Goal: Book appointment/travel/reservation

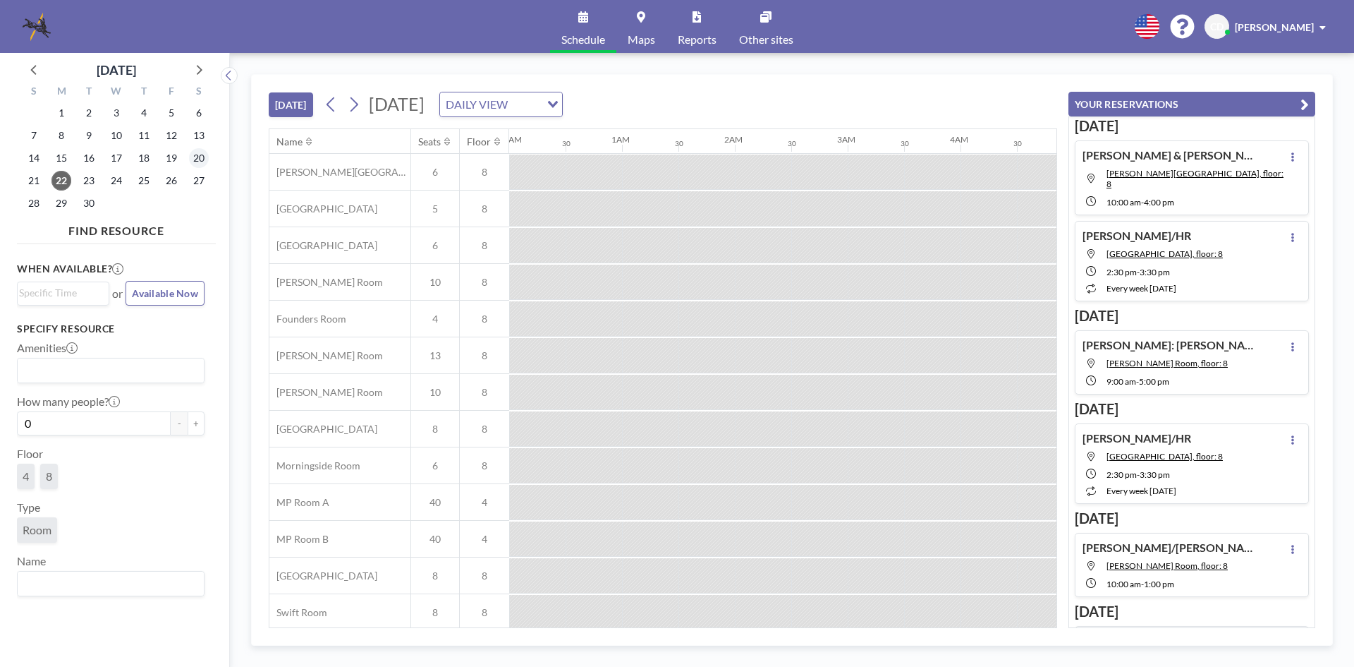
scroll to position [47, 847]
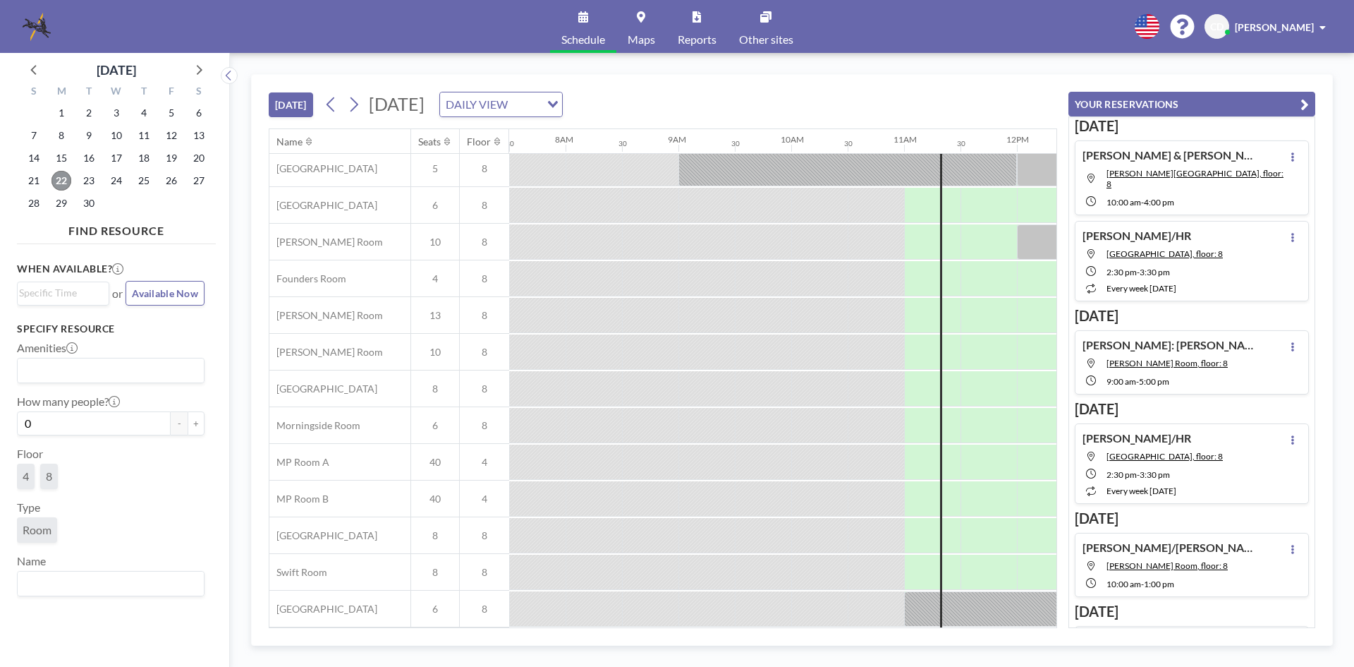
click at [57, 181] on span "22" at bounding box center [61, 181] width 20 height 20
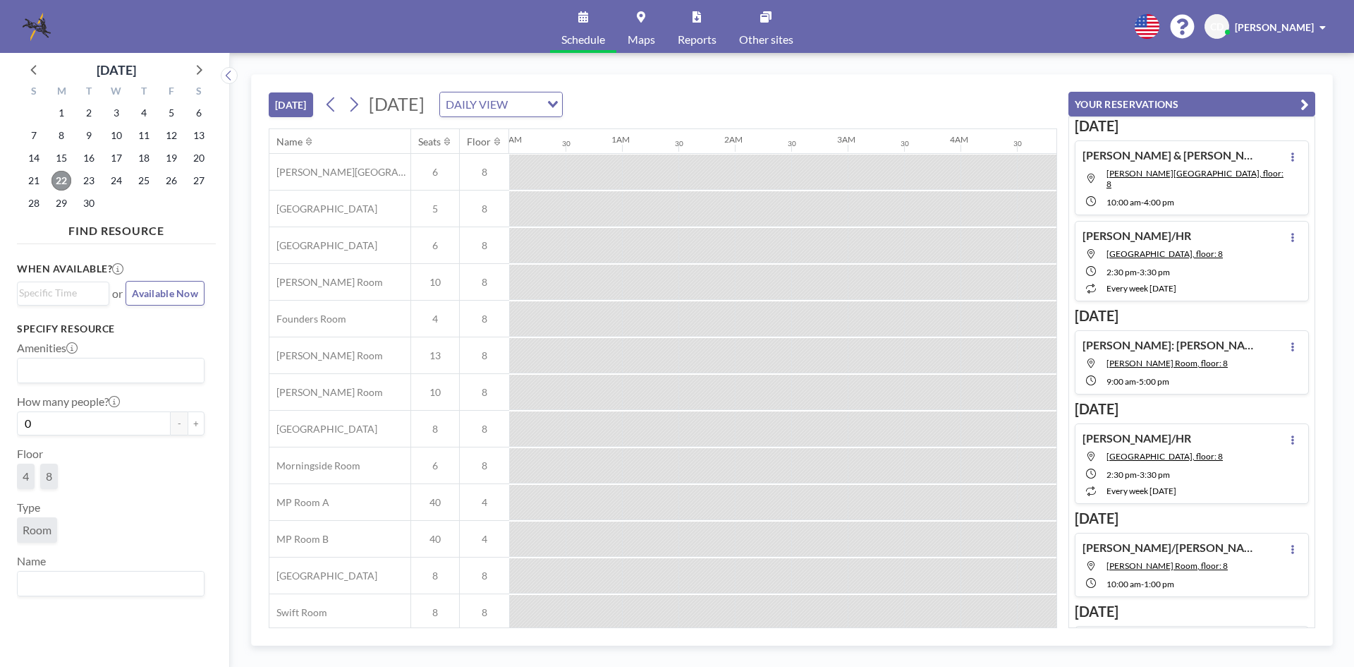
scroll to position [0, 1185]
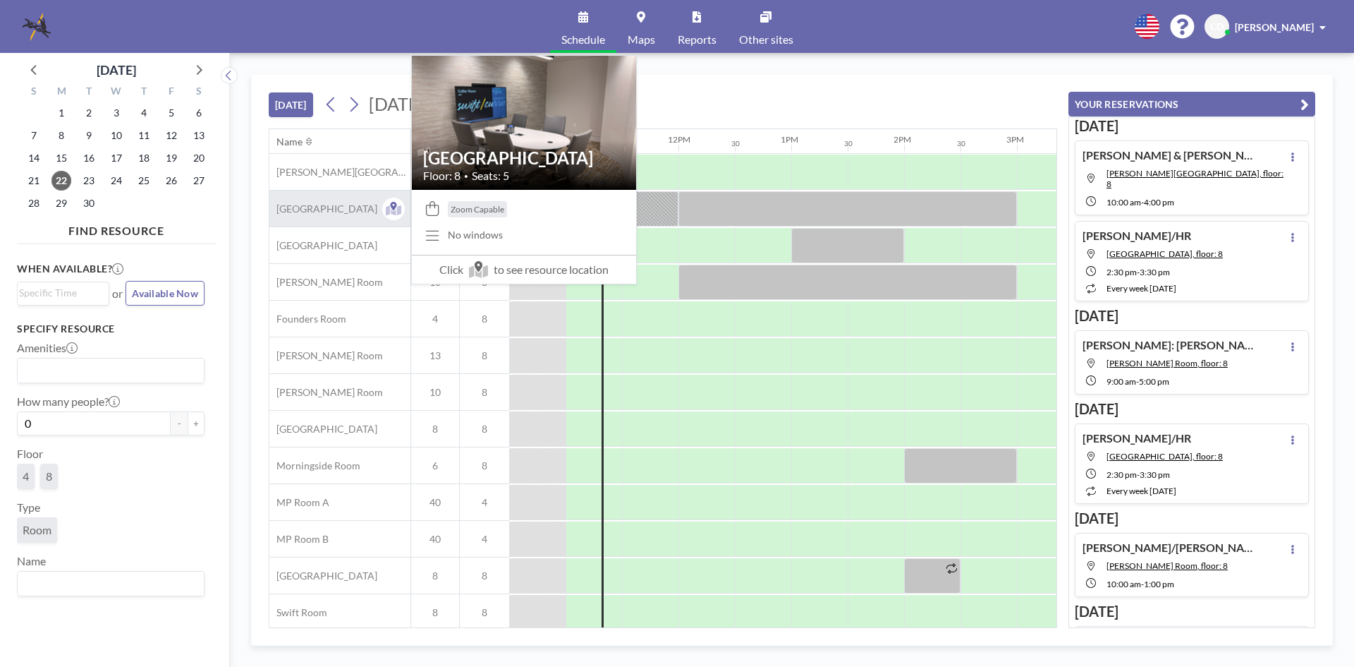
click at [331, 199] on div "[GEOGRAPHIC_DATA]" at bounding box center [339, 208] width 141 height 36
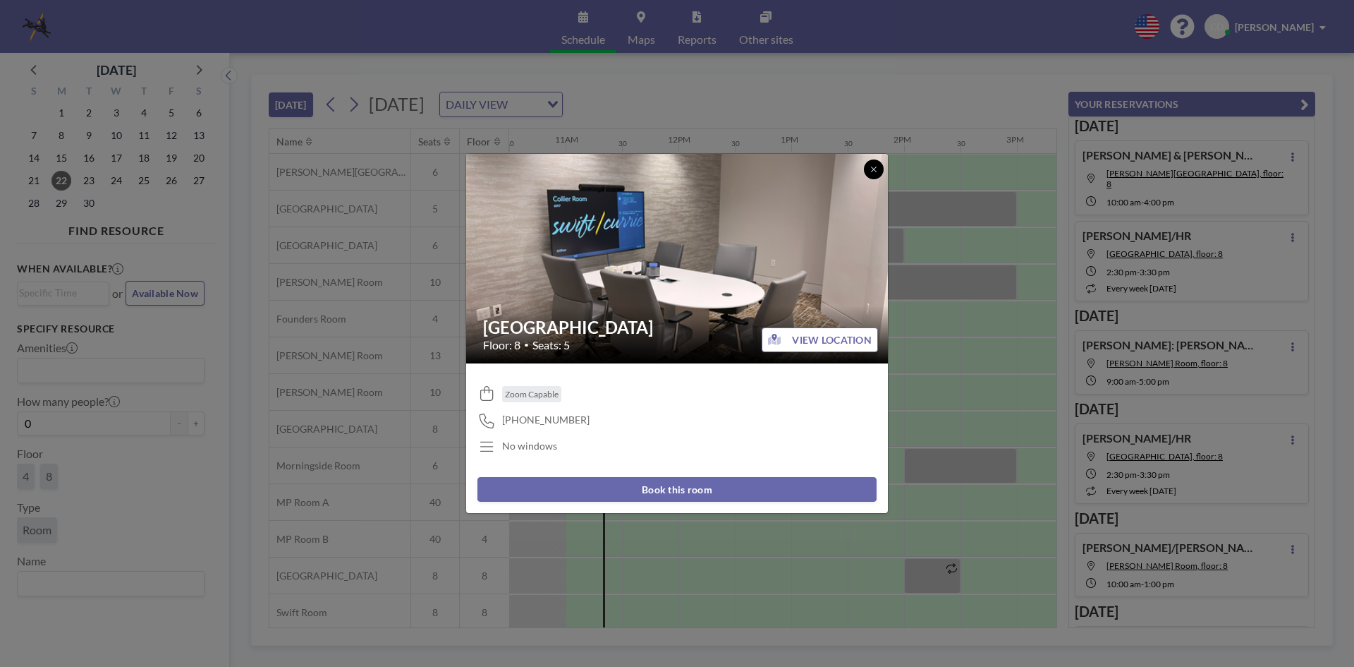
click at [873, 170] on icon at bounding box center [874, 169] width 8 height 8
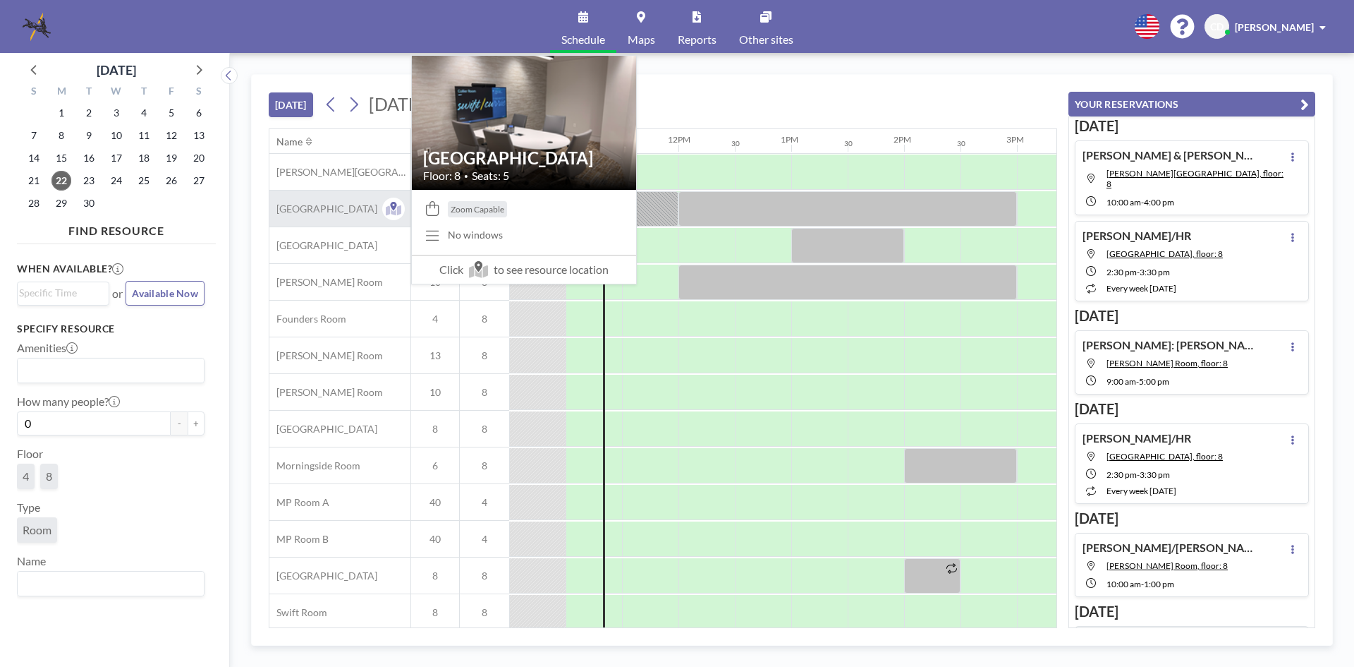
click at [352, 210] on span "[GEOGRAPHIC_DATA]" at bounding box center [323, 208] width 108 height 13
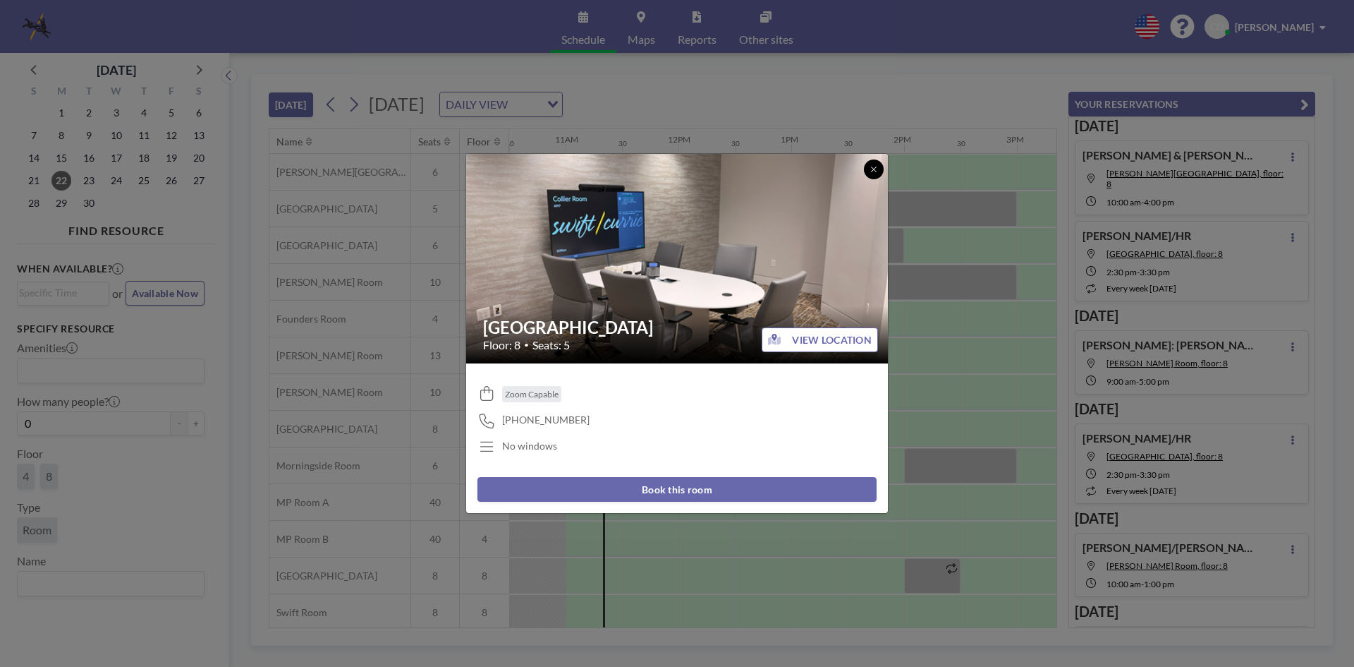
click at [867, 168] on button at bounding box center [874, 169] width 20 height 20
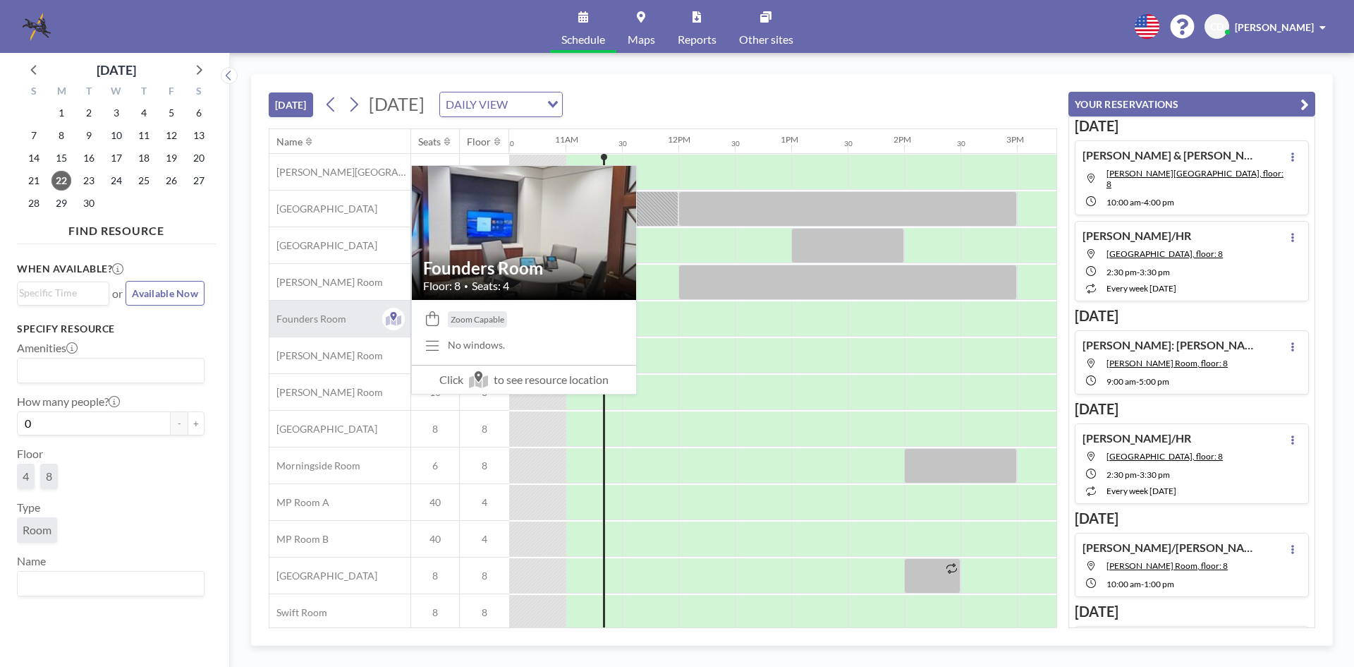
click at [345, 312] on div "Founders Room" at bounding box center [339, 319] width 141 height 36
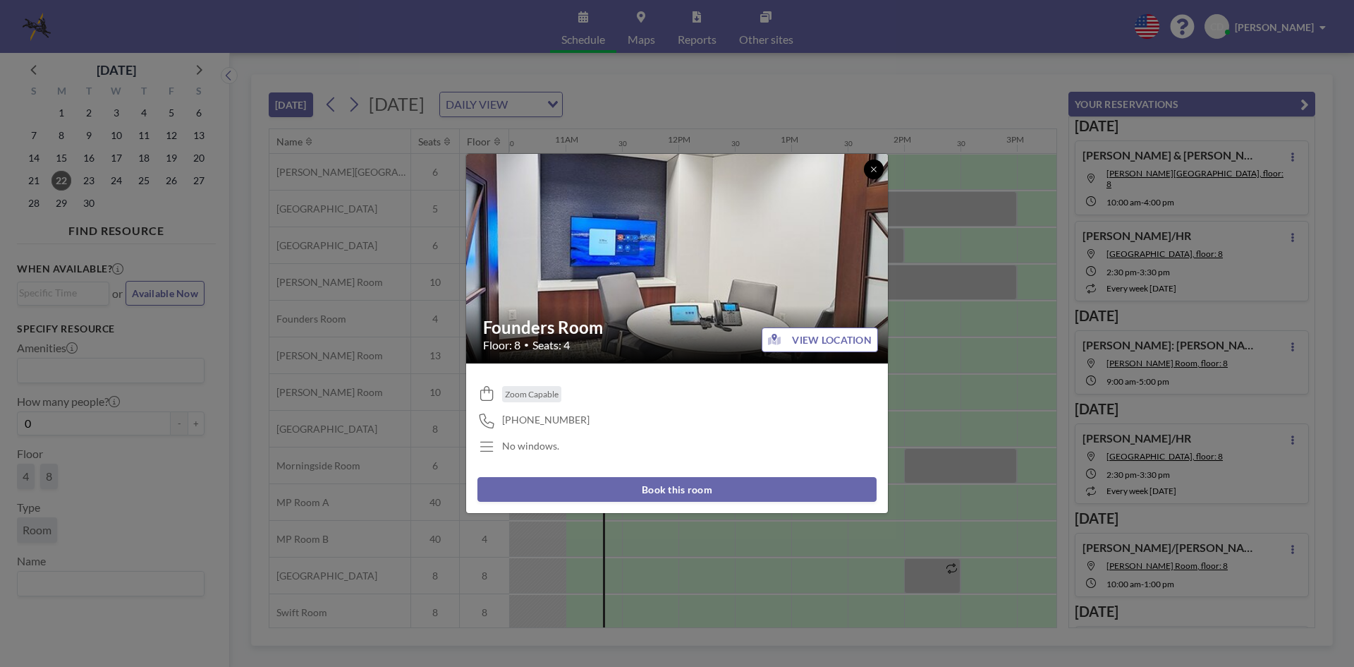
click at [879, 168] on button at bounding box center [874, 169] width 20 height 20
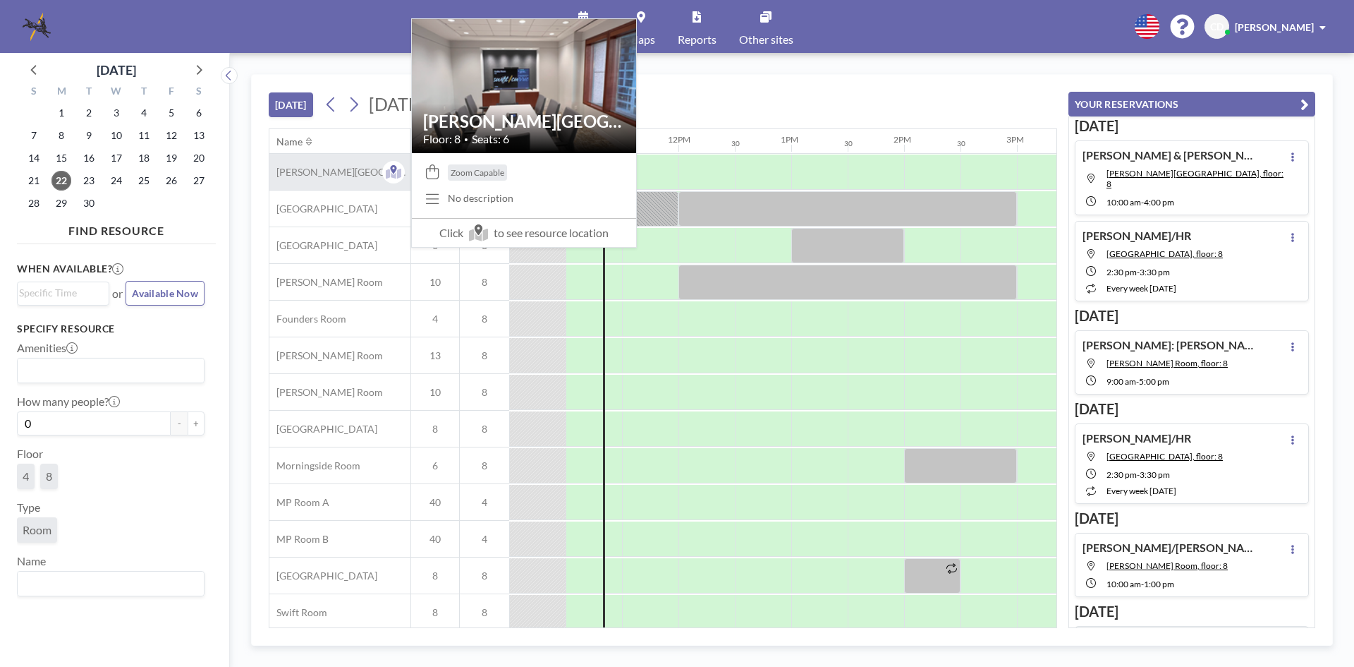
click at [290, 176] on span "[PERSON_NAME][GEOGRAPHIC_DATA]" at bounding box center [339, 172] width 141 height 13
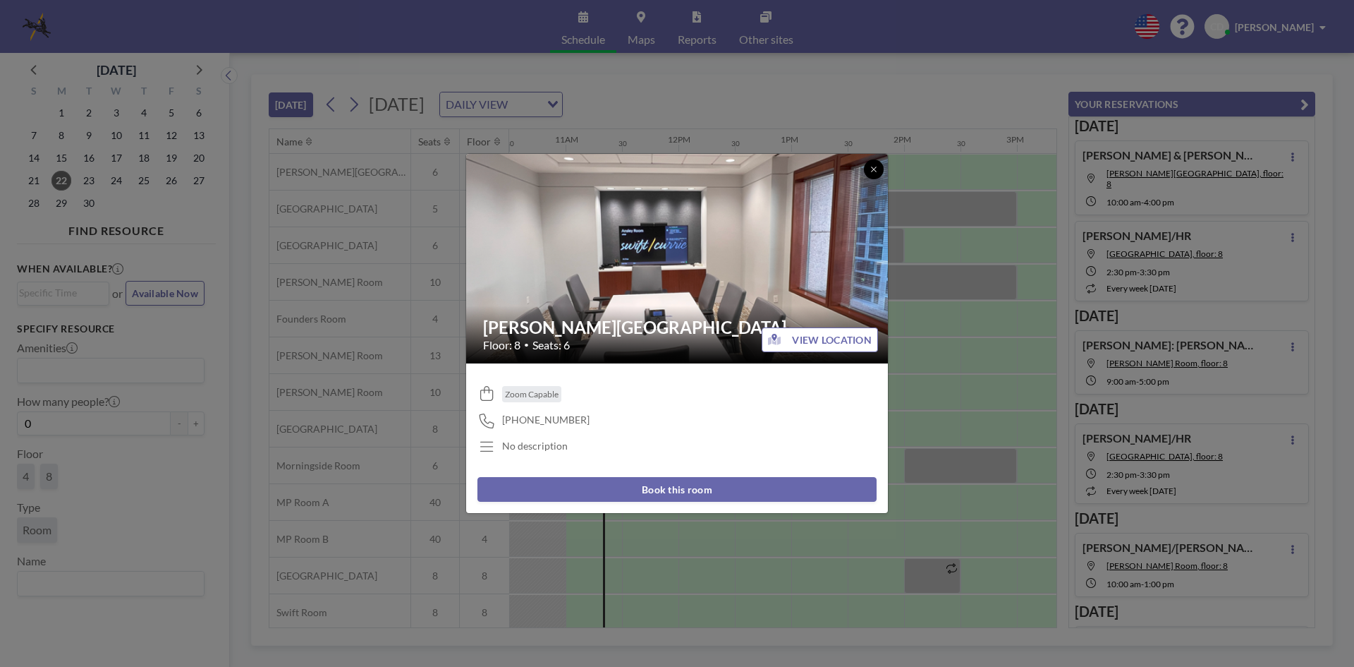
click at [875, 162] on button at bounding box center [874, 169] width 20 height 20
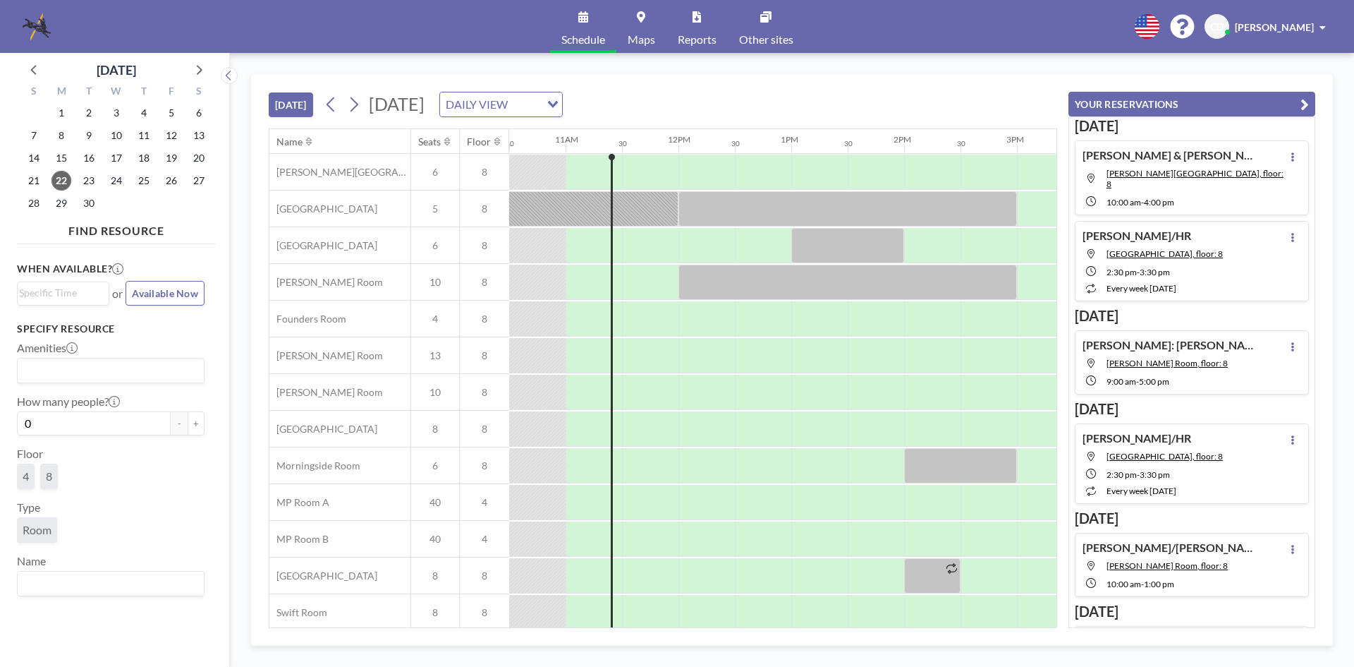
scroll to position [47, 1185]
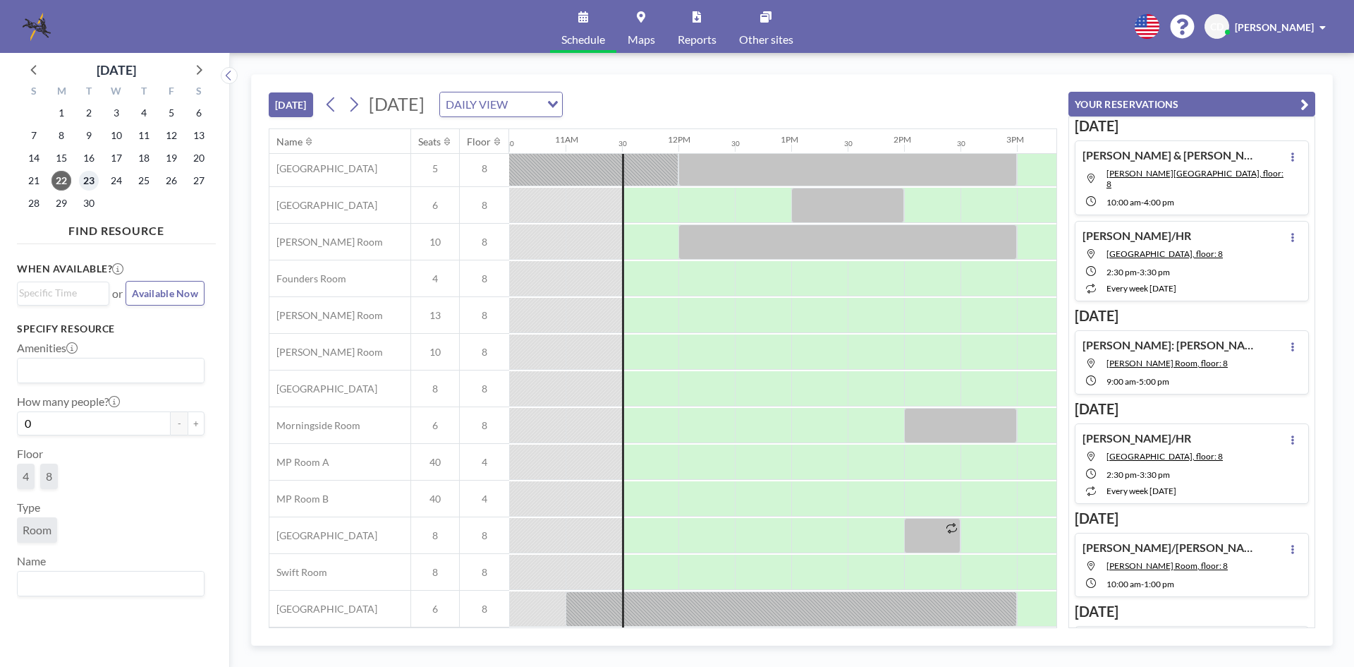
click at [90, 175] on span "23" at bounding box center [89, 181] width 20 height 20
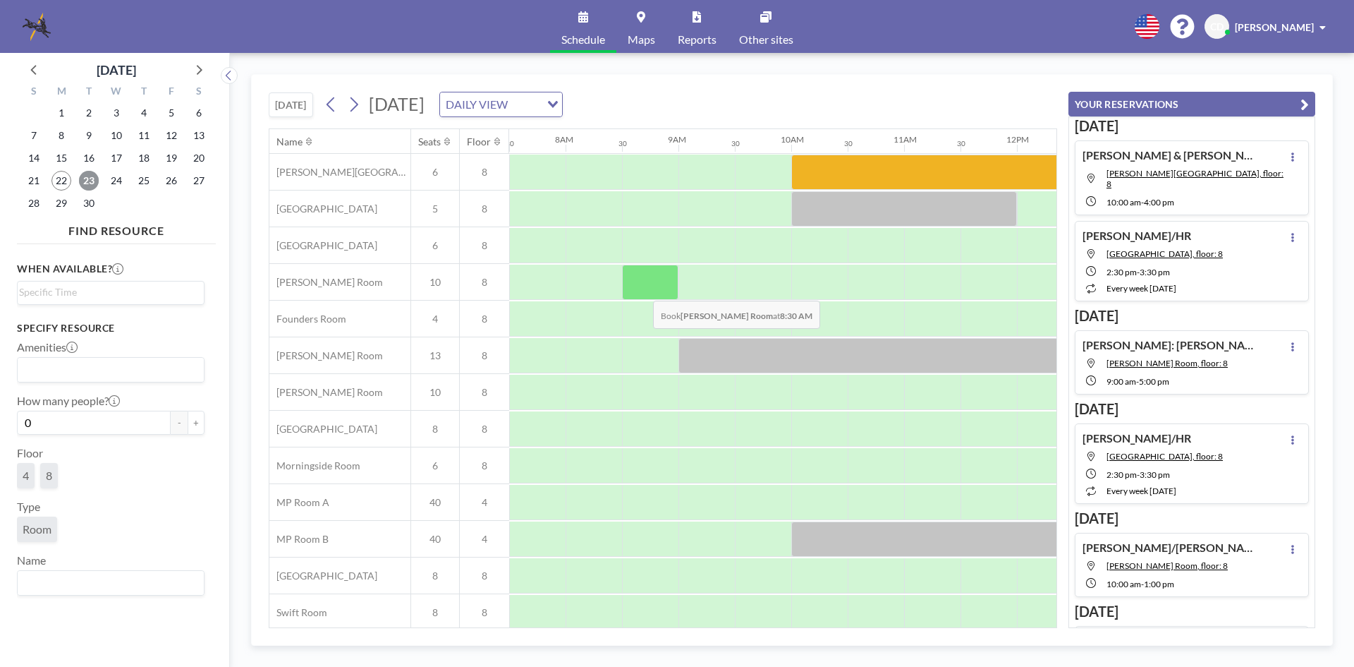
scroll to position [47, 847]
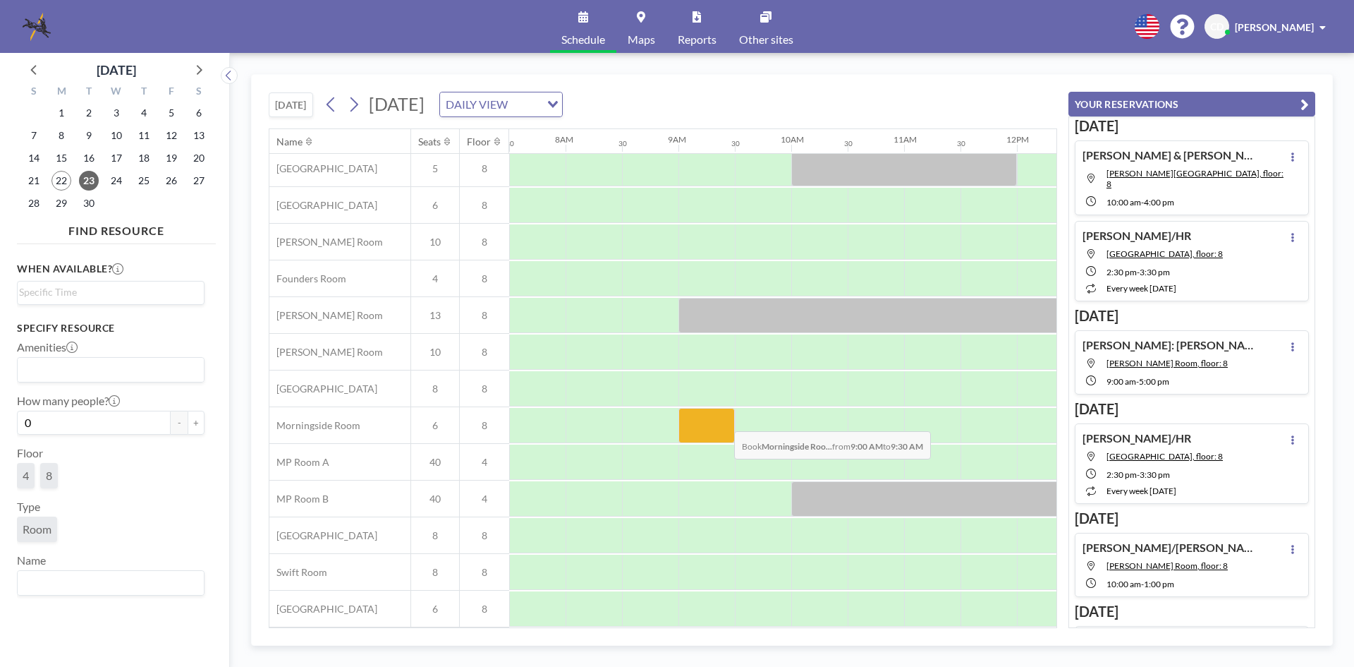
click at [723, 420] on div at bounding box center [707, 425] width 56 height 35
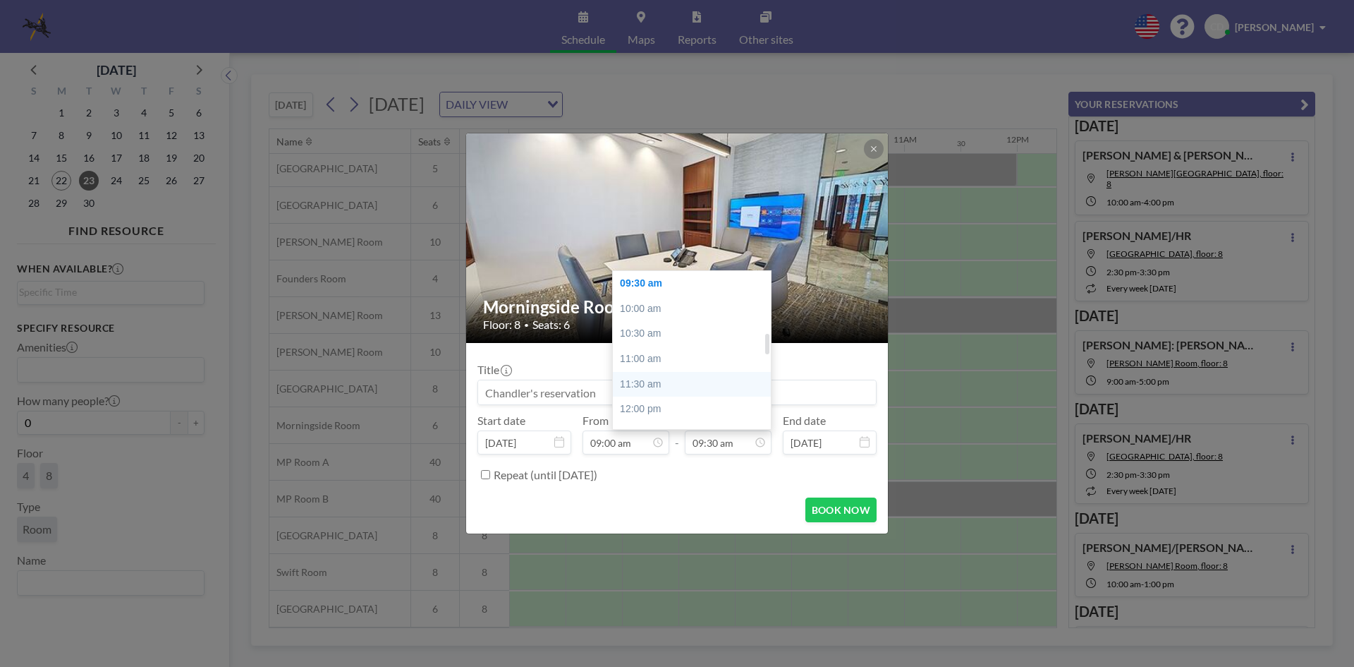
scroll to position [689, 0]
click at [705, 347] on div "03:00 pm" at bounding box center [695, 348] width 165 height 25
type input "03:00 pm"
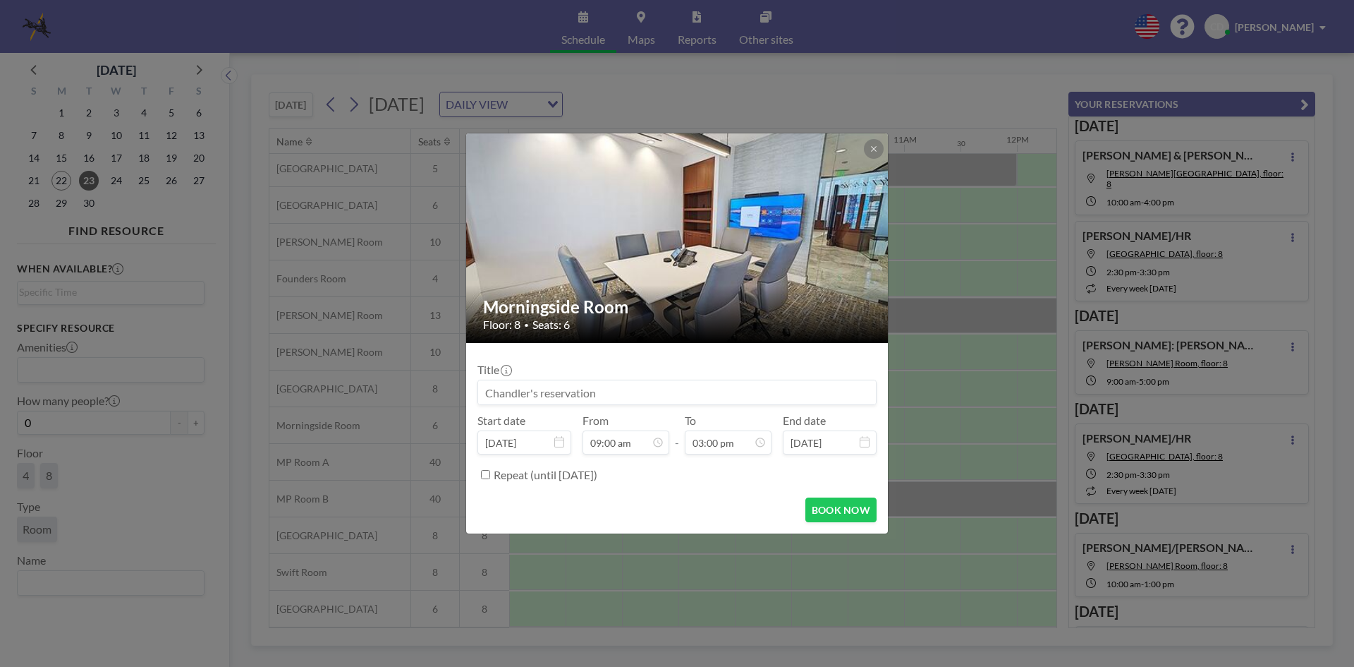
click at [711, 388] on input at bounding box center [677, 392] width 398 height 24
type input "d"
type input "[PERSON_NAME]"
click at [825, 507] on button "BOOK NOW" at bounding box center [841, 509] width 71 height 25
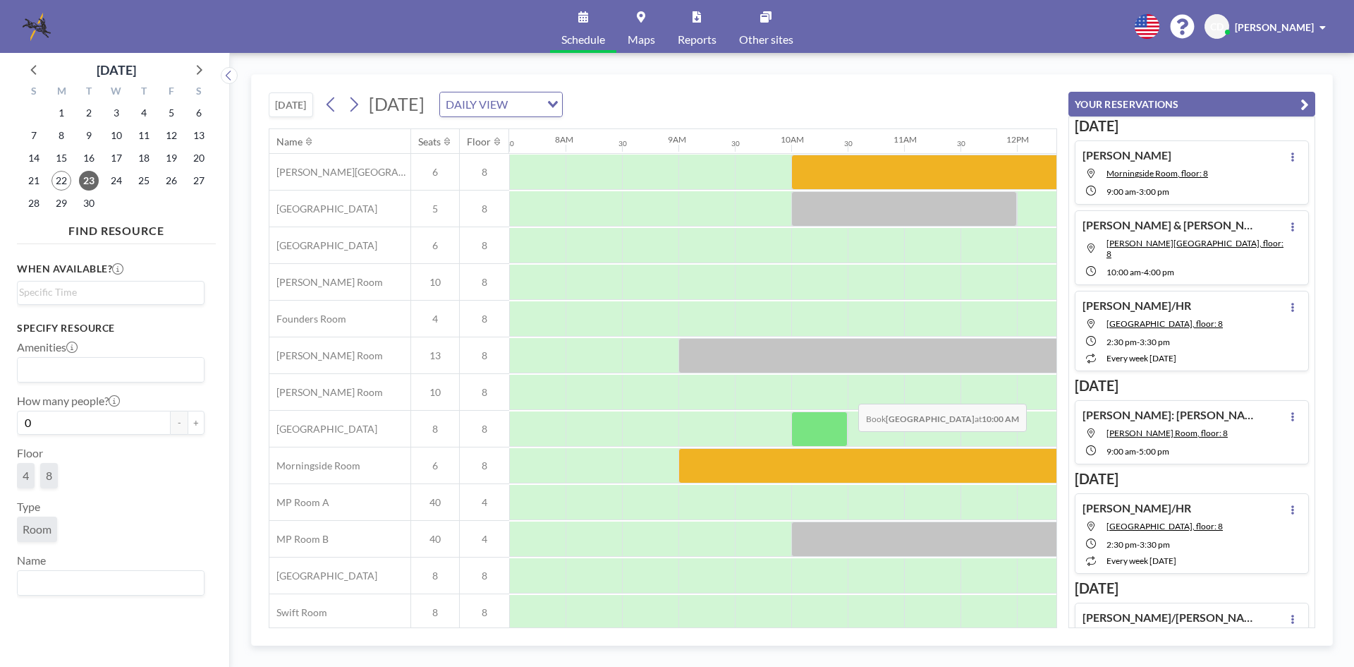
scroll to position [47, 847]
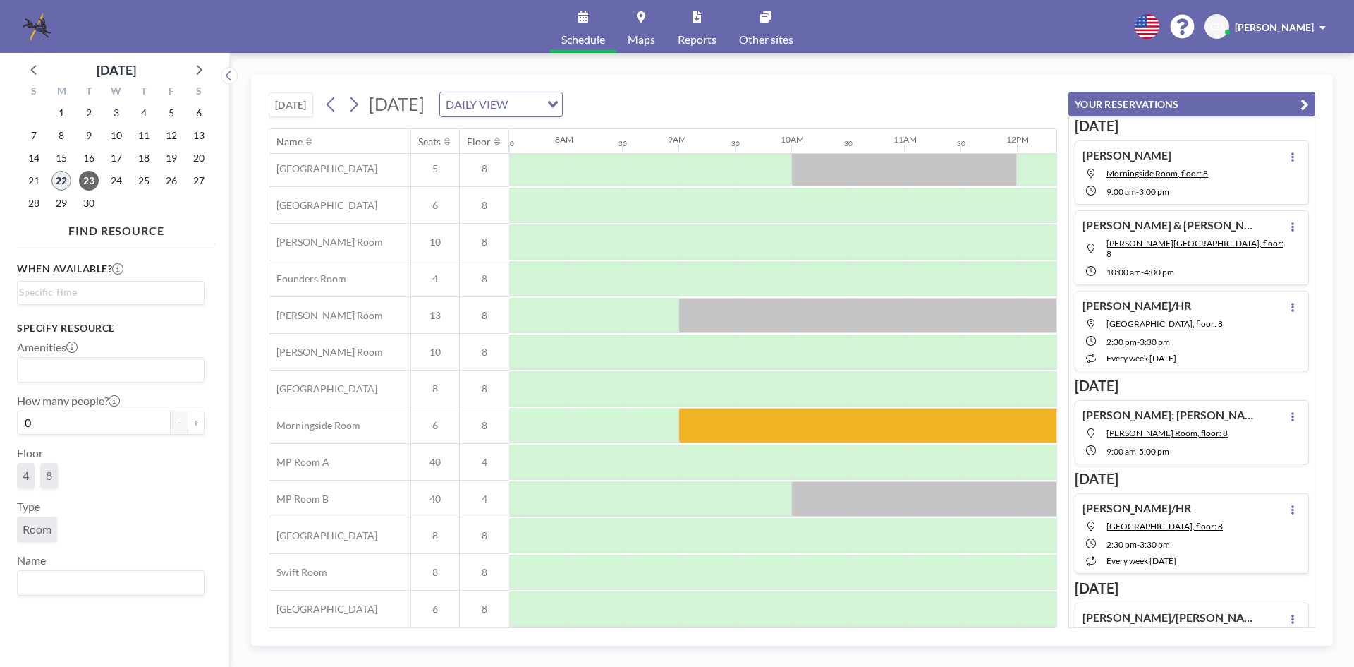
click at [58, 179] on span "22" at bounding box center [61, 181] width 20 height 20
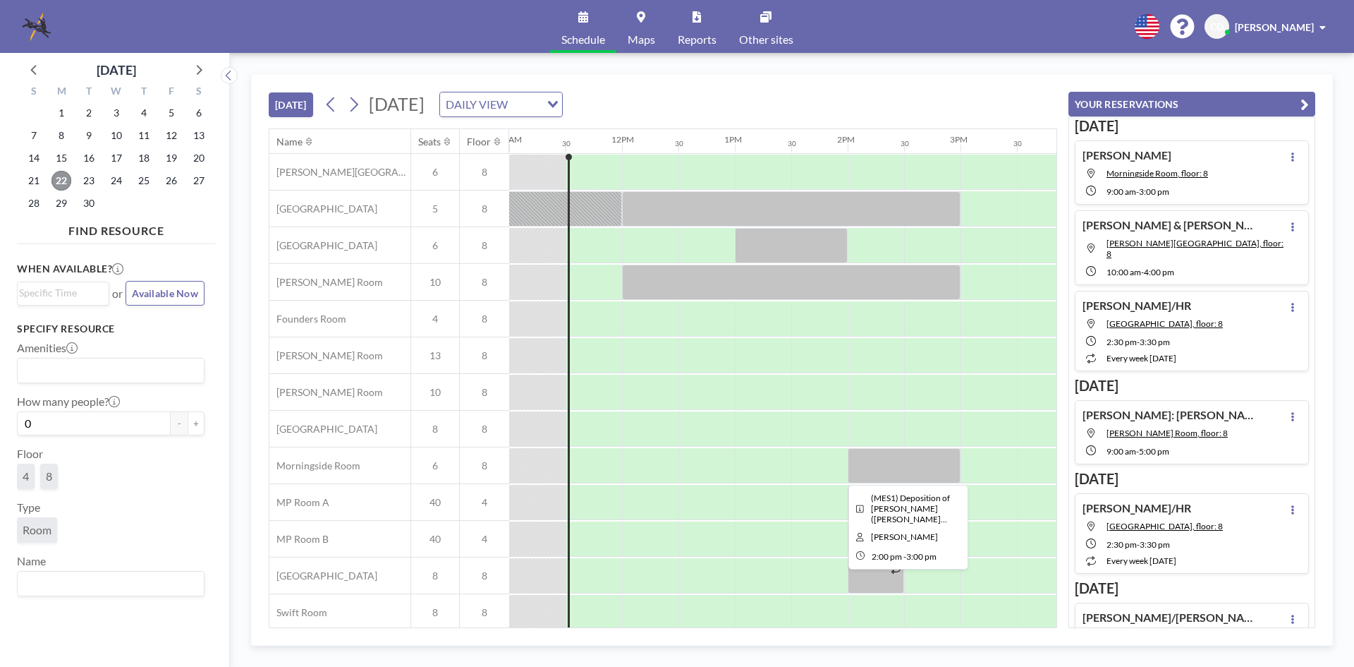
scroll to position [47, 1242]
